Goal: Check status

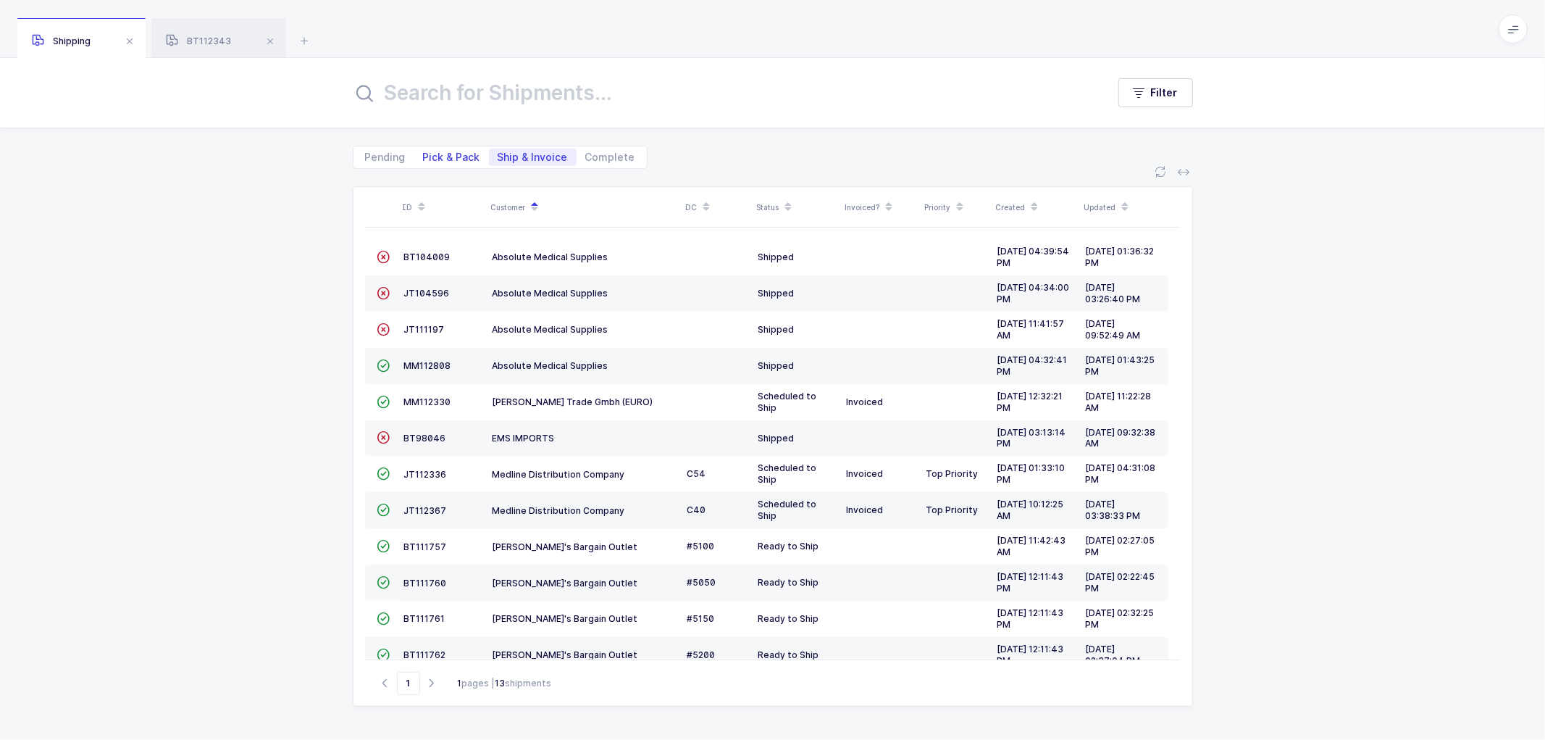
click at [442, 153] on span "Pick & Pack" at bounding box center [451, 157] width 57 height 10
click at [424, 153] on input "Pick & Pack" at bounding box center [418, 153] width 9 height 9
radio input "true"
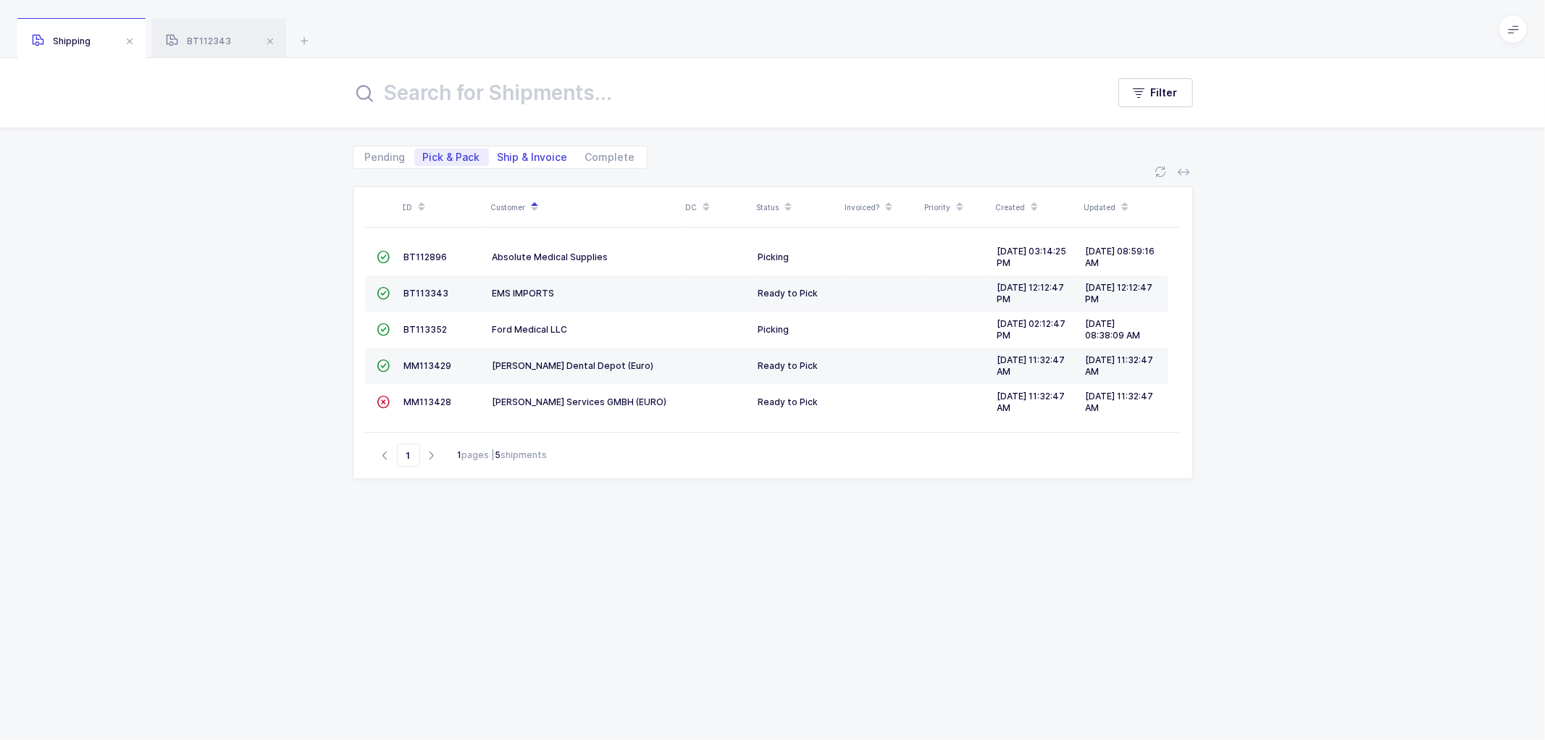
click at [532, 152] on span "Ship & Invoice" at bounding box center [533, 157] width 70 height 10
click at [498, 150] on input "Ship & Invoice" at bounding box center [493, 153] width 9 height 9
radio input "true"
radio input "false"
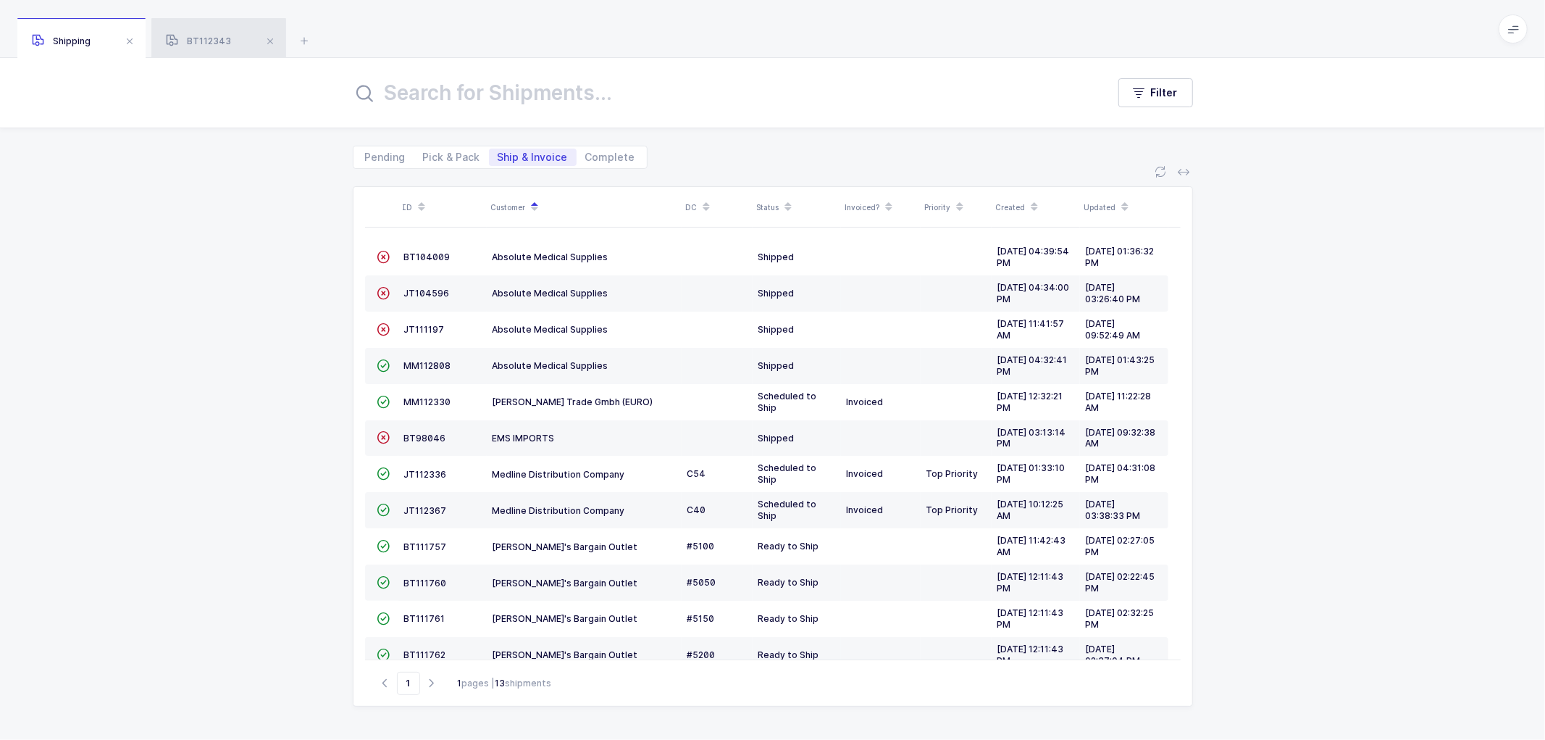
click at [196, 38] on span "BT112343" at bounding box center [198, 40] width 65 height 11
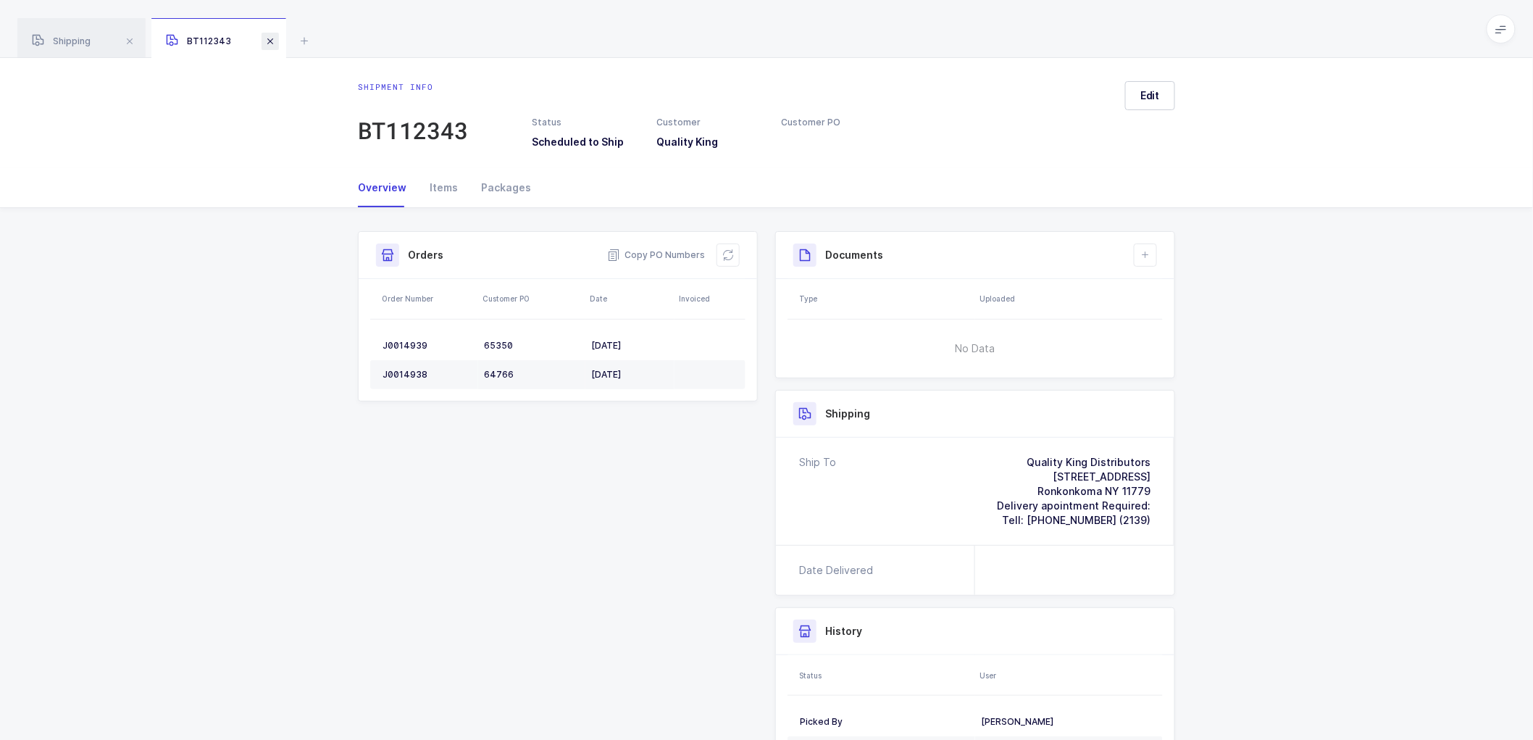
click at [274, 38] on span at bounding box center [270, 41] width 17 height 17
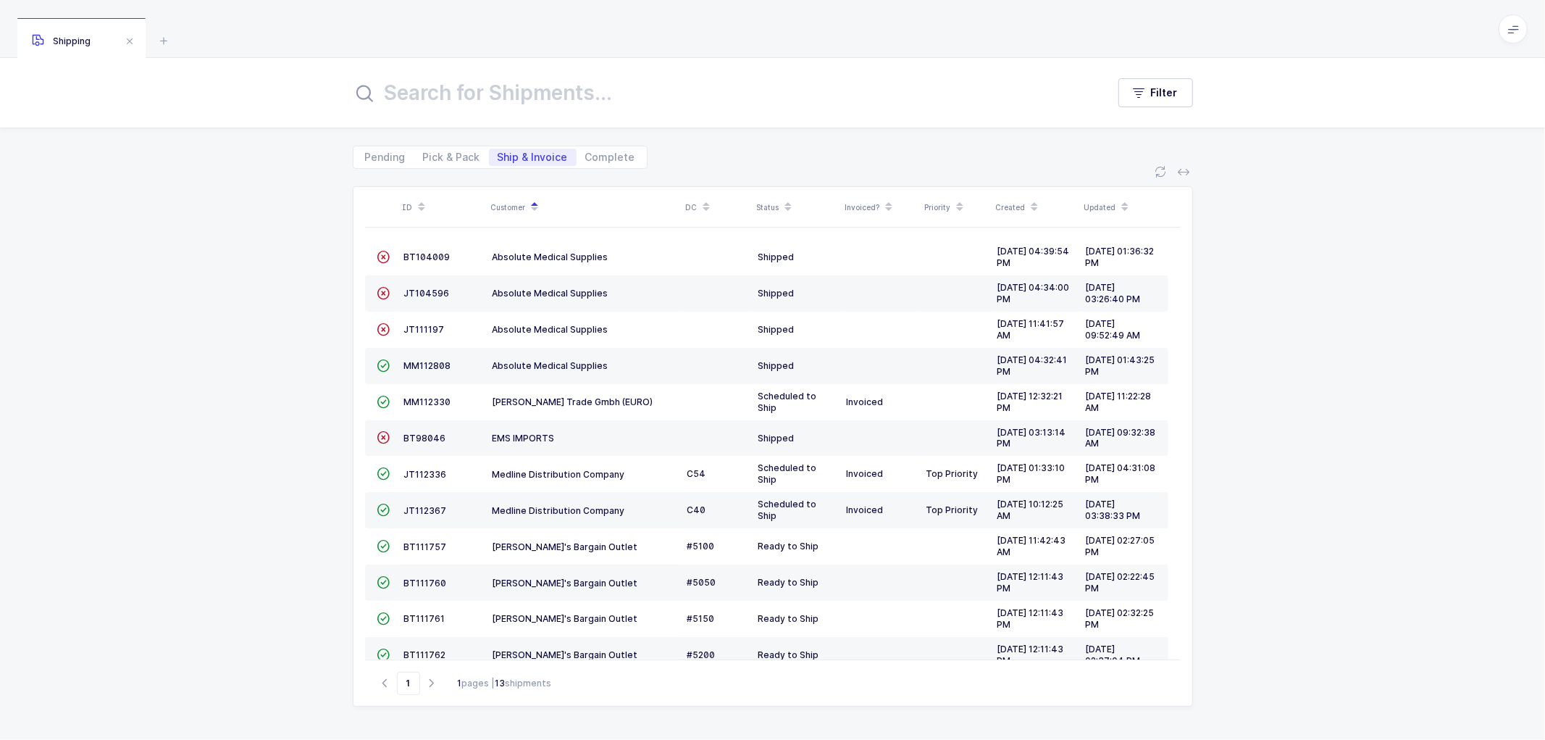
click at [1271, 478] on div "ID Customer DC Status Invoiced? Priority Created Updated  BT104009 Absolute Me…" at bounding box center [772, 454] width 1545 height 571
click at [267, 230] on div "ID Customer DC Status Invoiced? Priority Created Updated  BT104009 Absolute Me…" at bounding box center [772, 454] width 1545 height 571
